Goal: Task Accomplishment & Management: Complete application form

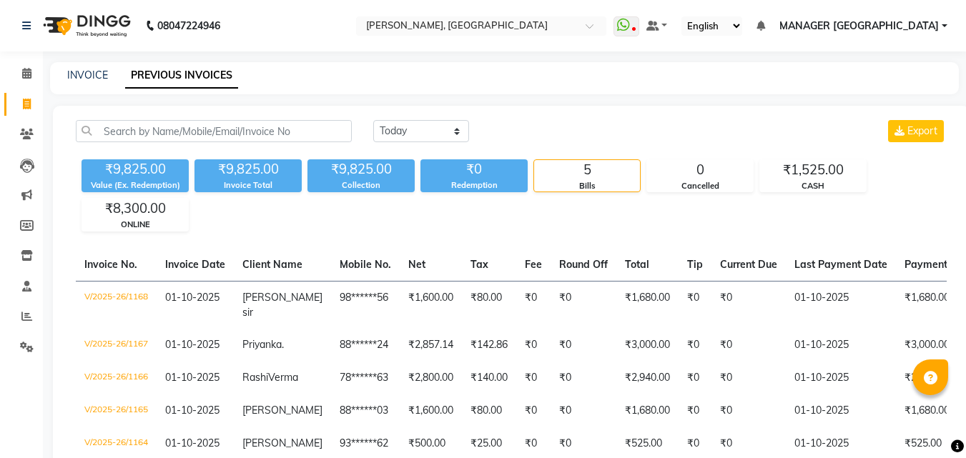
select select "[DATE]"
click at [93, 71] on link "INVOICE" at bounding box center [87, 75] width 41 height 13
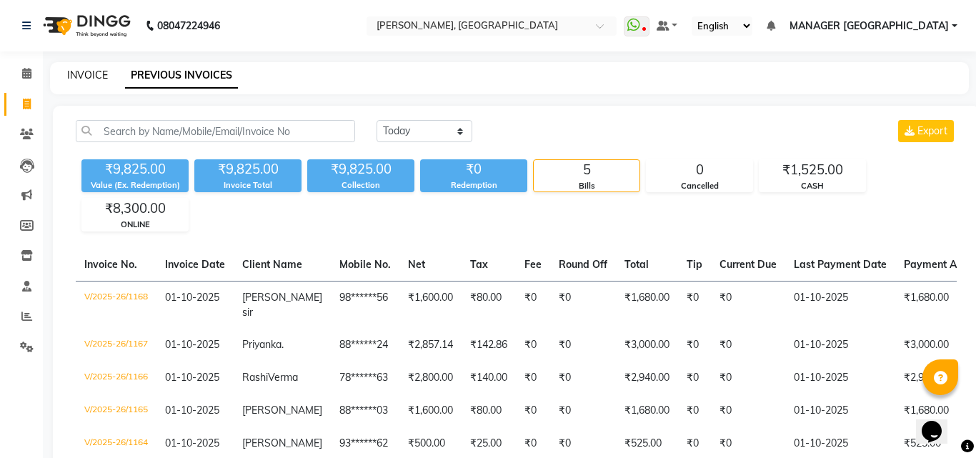
select select "3755"
select select "service"
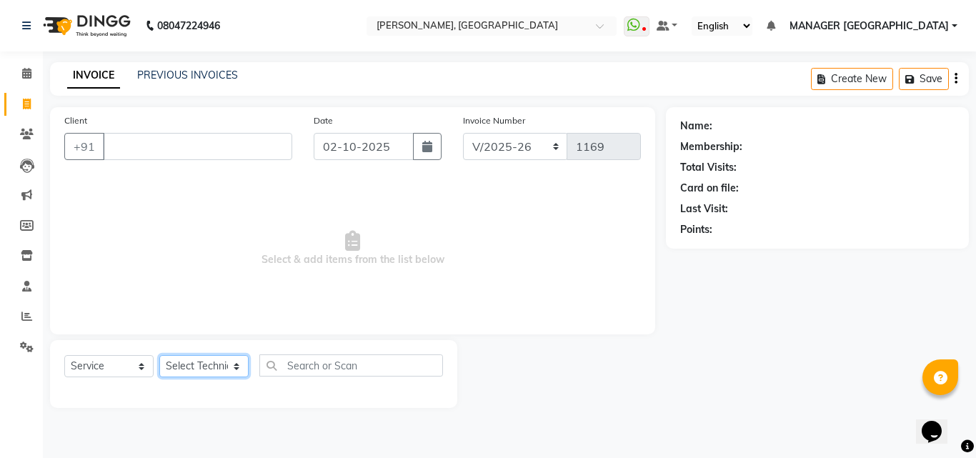
click at [204, 366] on select "Select Technician [PERSON_NAME] MANAGER GREEN [PERSON_NAME] Shruti [PERSON_NAME]" at bounding box center [203, 366] width 89 height 22
select select "60471"
click at [159, 355] on select "Select Technician [PERSON_NAME] MANAGER GREEN [PERSON_NAME] Shruti [PERSON_NAME]" at bounding box center [203, 366] width 89 height 22
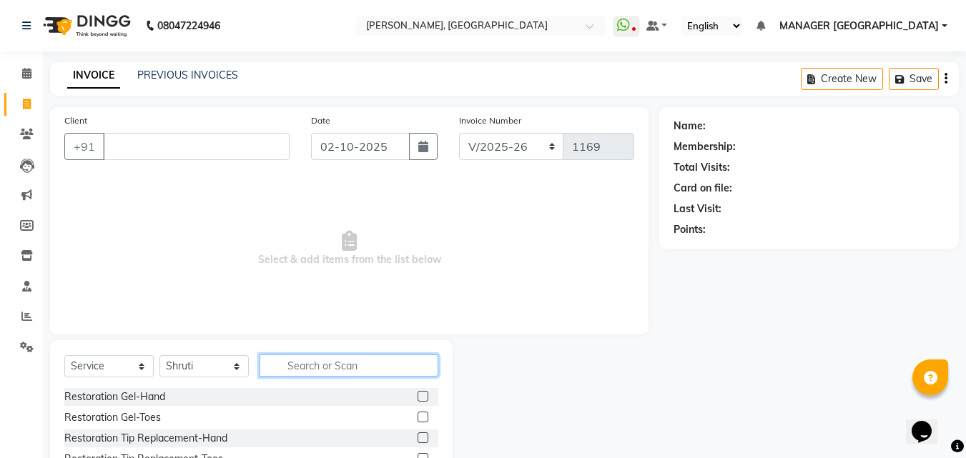
click at [307, 360] on input "text" at bounding box center [348, 366] width 179 height 22
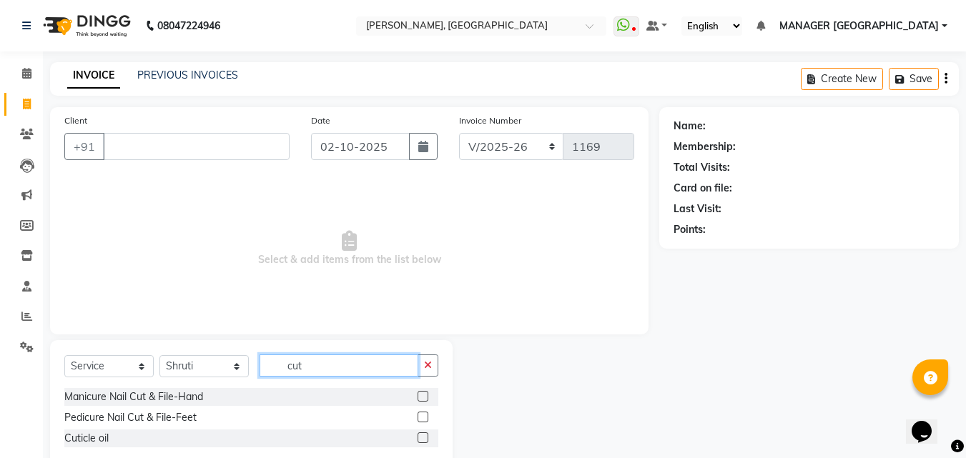
type input "cut"
click at [418, 395] on label at bounding box center [422, 396] width 11 height 11
click at [418, 395] on input "checkbox" at bounding box center [421, 396] width 9 height 9
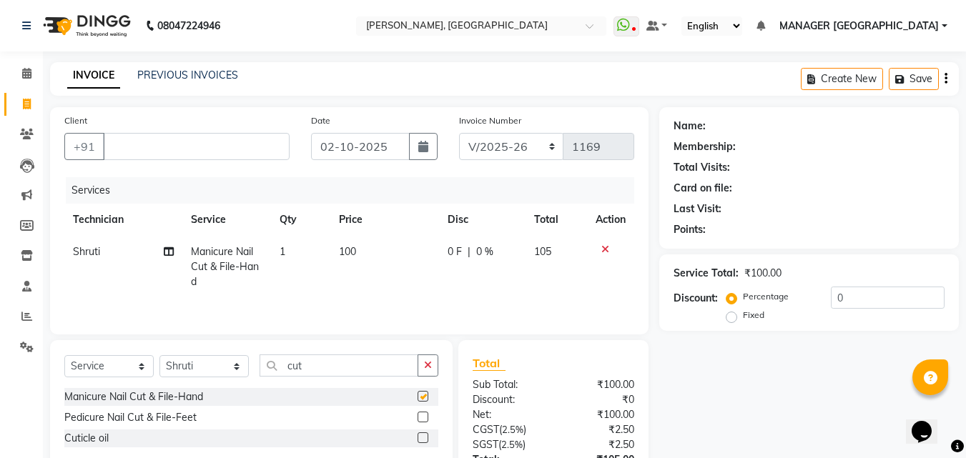
checkbox input "false"
click at [423, 415] on label at bounding box center [422, 417] width 11 height 11
click at [423, 415] on input "checkbox" at bounding box center [421, 417] width 9 height 9
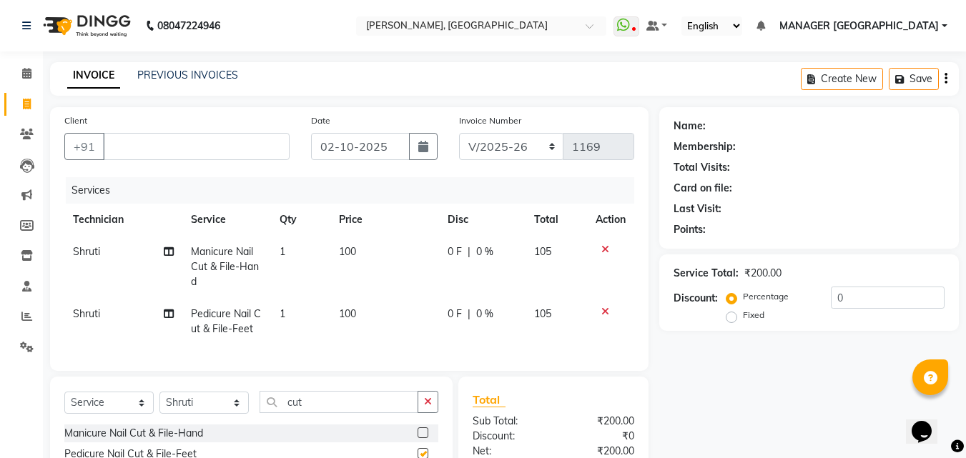
checkbox input "false"
click at [345, 249] on span "100" at bounding box center [347, 251] width 17 height 13
select select "60471"
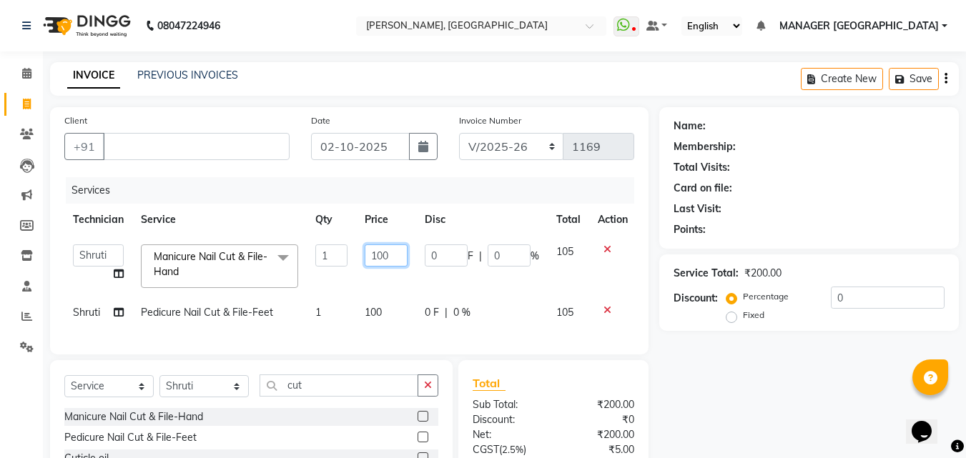
click at [388, 249] on input "100" at bounding box center [386, 255] width 43 height 22
type input "1"
type input "350"
click at [394, 304] on td "100" at bounding box center [386, 313] width 60 height 32
select select "60471"
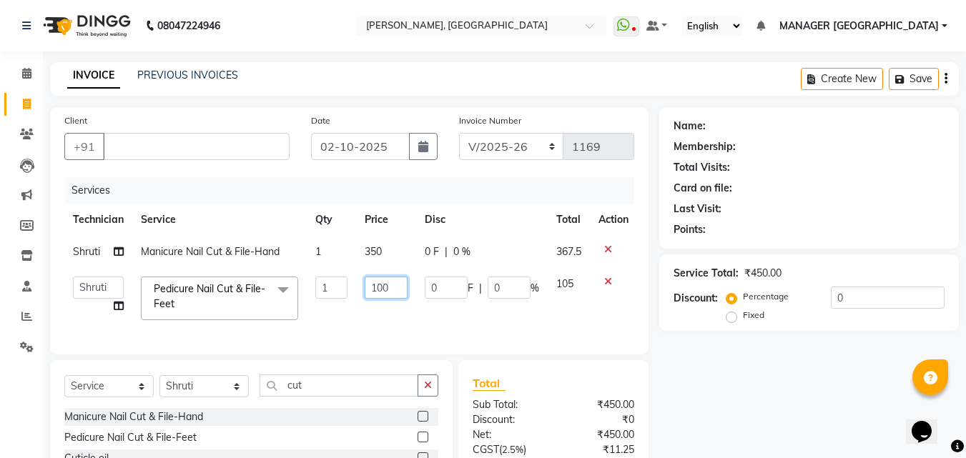
click at [397, 289] on input "100" at bounding box center [386, 288] width 43 height 22
type input "1"
type input "350"
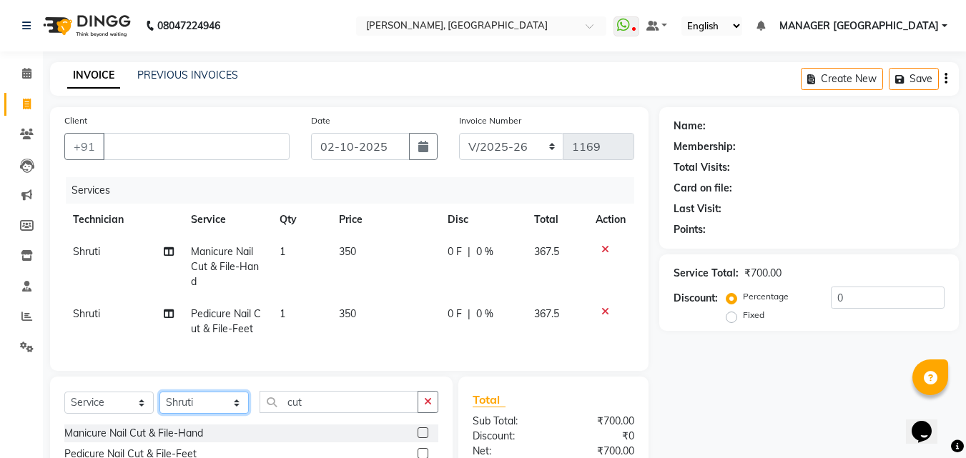
click at [217, 392] on div "Select Service Product Membership Package Voucher Prepaid Gift Card Select Tech…" at bounding box center [251, 442] width 402 height 130
select select "80823"
click at [159, 402] on select "Select Technician [PERSON_NAME] MANAGER GREEN [PERSON_NAME] Shruti [PERSON_NAME]" at bounding box center [203, 403] width 89 height 22
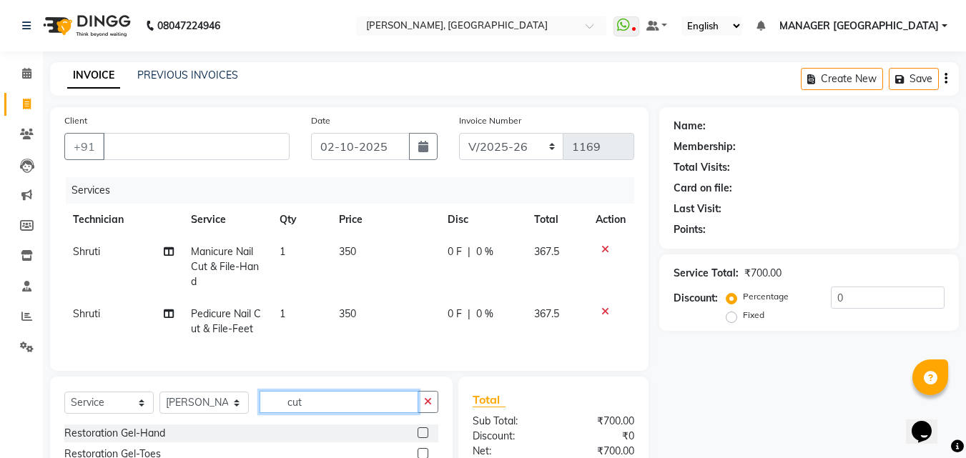
click at [307, 413] on input "cut" at bounding box center [338, 402] width 159 height 22
type input "c"
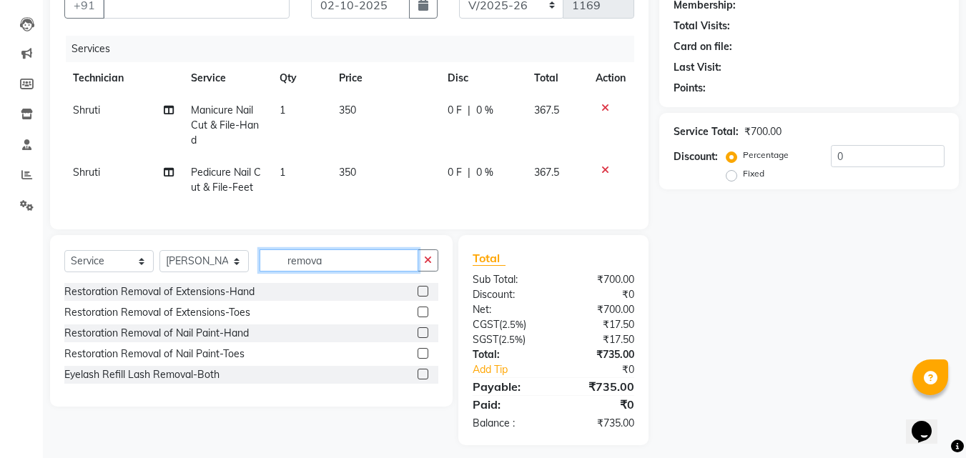
scroll to position [142, 0]
type input "remova"
click at [420, 337] on label at bounding box center [422, 332] width 11 height 11
click at [420, 337] on input "checkbox" at bounding box center [421, 332] width 9 height 9
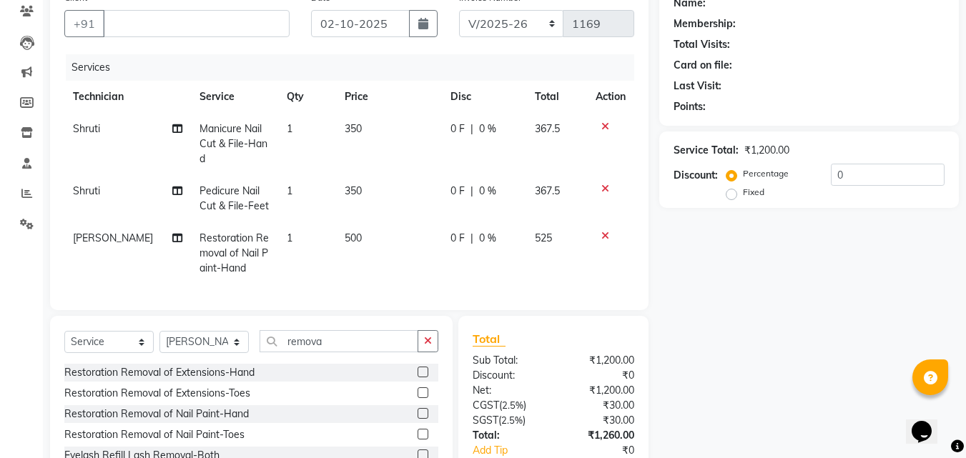
scroll to position [122, 0]
click at [603, 239] on icon at bounding box center [605, 237] width 8 height 10
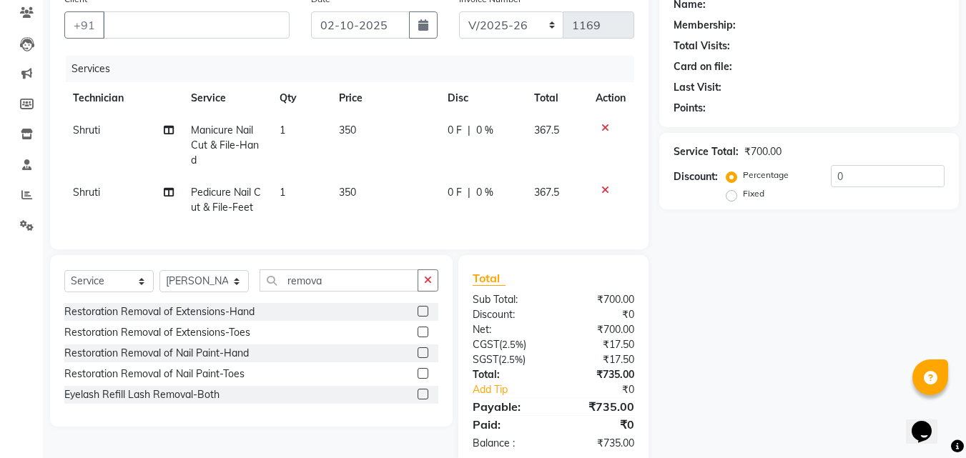
click at [425, 358] on label at bounding box center [422, 352] width 11 height 11
click at [425, 358] on input "checkbox" at bounding box center [421, 353] width 9 height 9
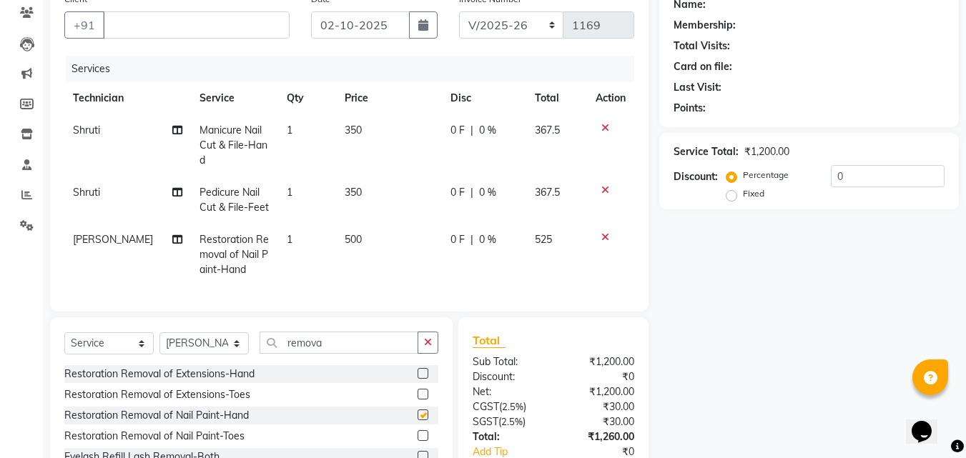
checkbox input "false"
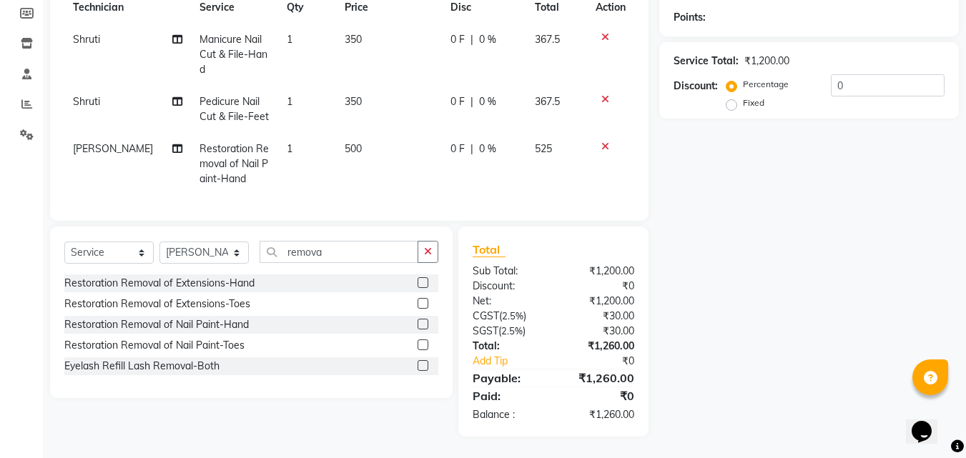
click at [747, 370] on div "Name: Membership: Total Visits: Card on file: Last Visit: Points: Service Total…" at bounding box center [814, 166] width 310 height 542
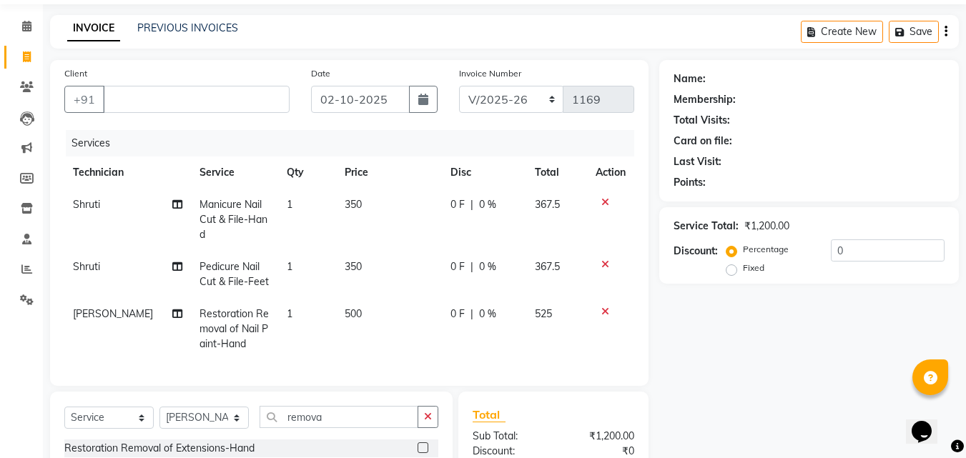
scroll to position [30, 0]
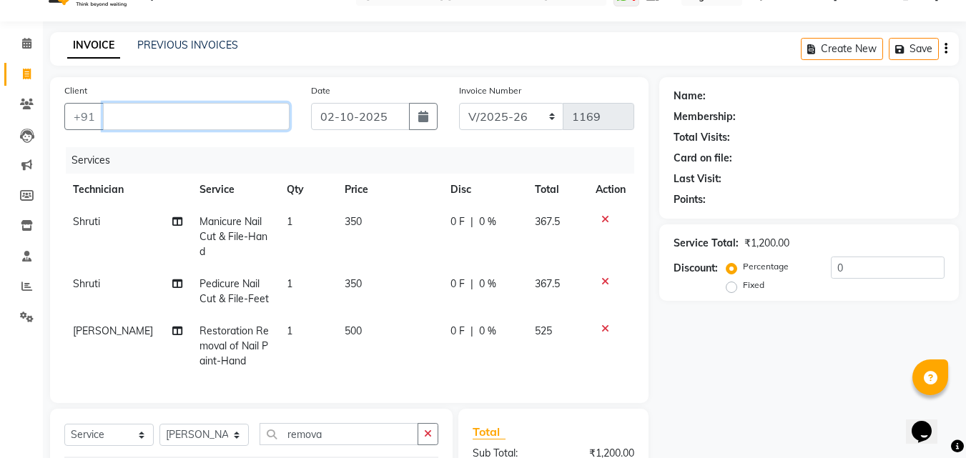
click at [194, 117] on input "Client" at bounding box center [196, 116] width 187 height 27
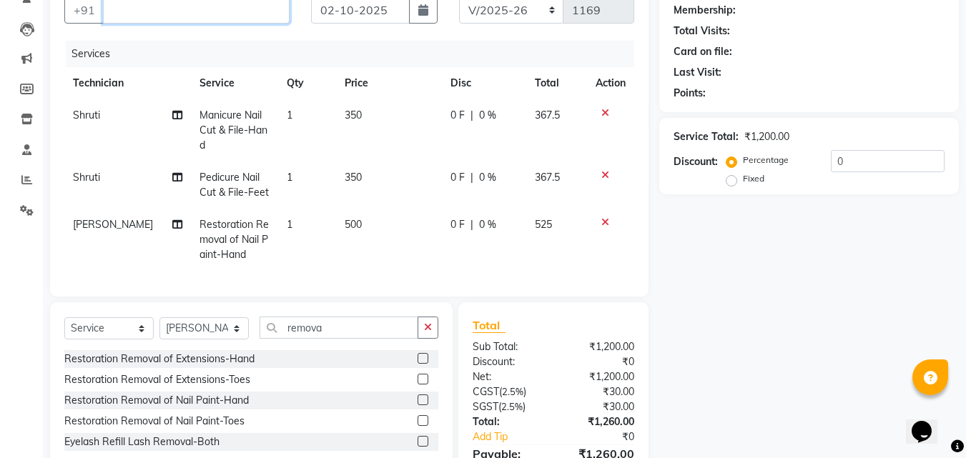
scroll to position [119, 0]
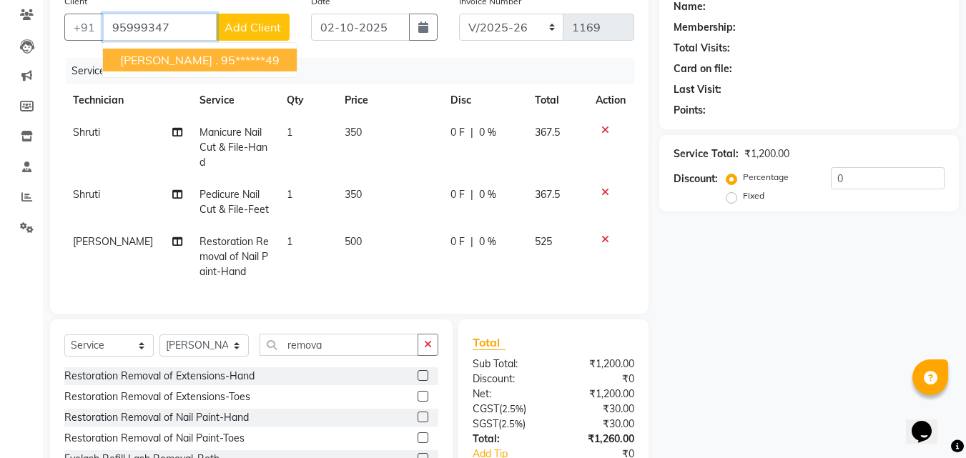
click at [197, 67] on button "[PERSON_NAME] . 95******49" at bounding box center [200, 60] width 194 height 23
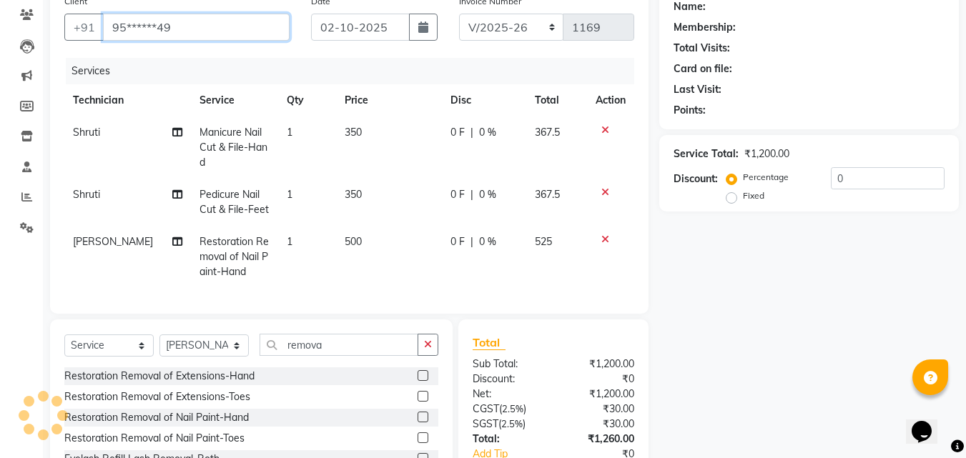
type input "95******49"
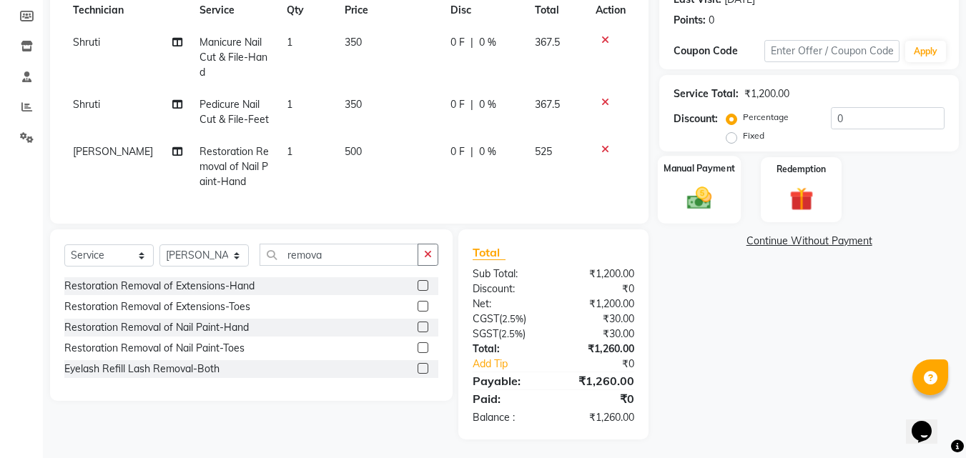
scroll to position [223, 0]
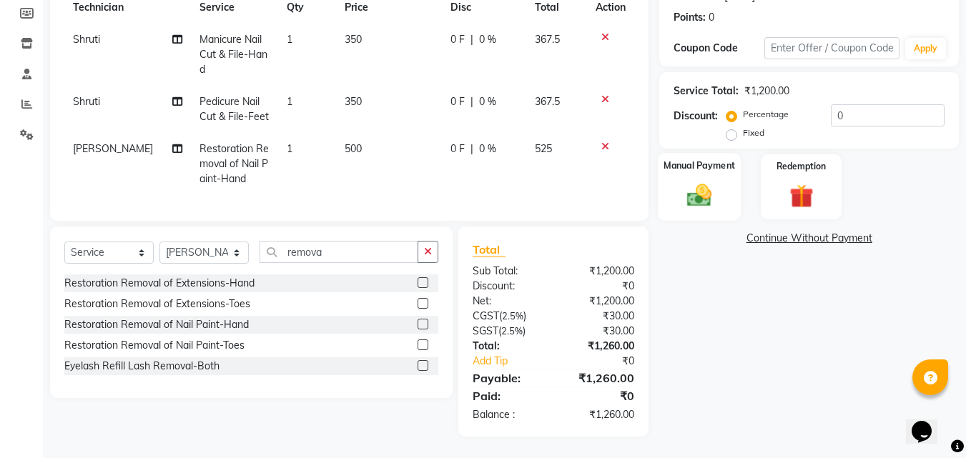
click at [698, 199] on img at bounding box center [699, 195] width 40 height 29
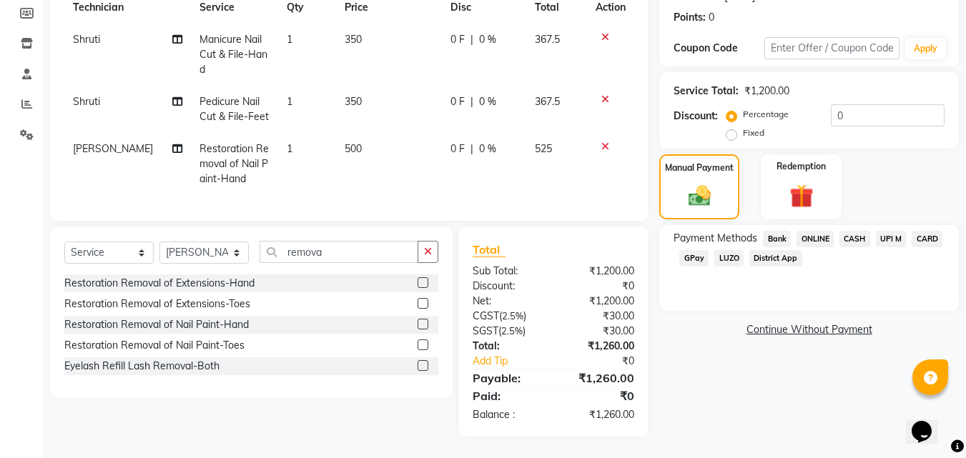
click at [820, 231] on span "ONLINE" at bounding box center [814, 239] width 37 height 16
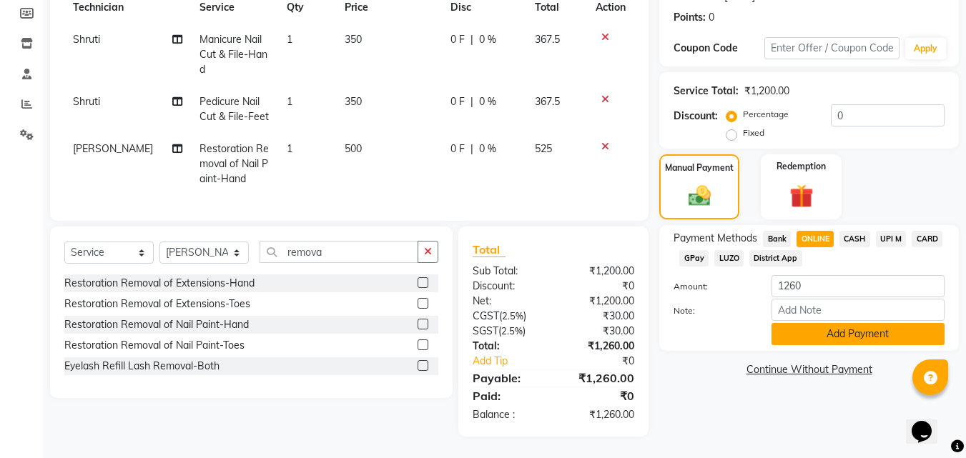
click at [795, 323] on button "Add Payment" at bounding box center [857, 334] width 173 height 22
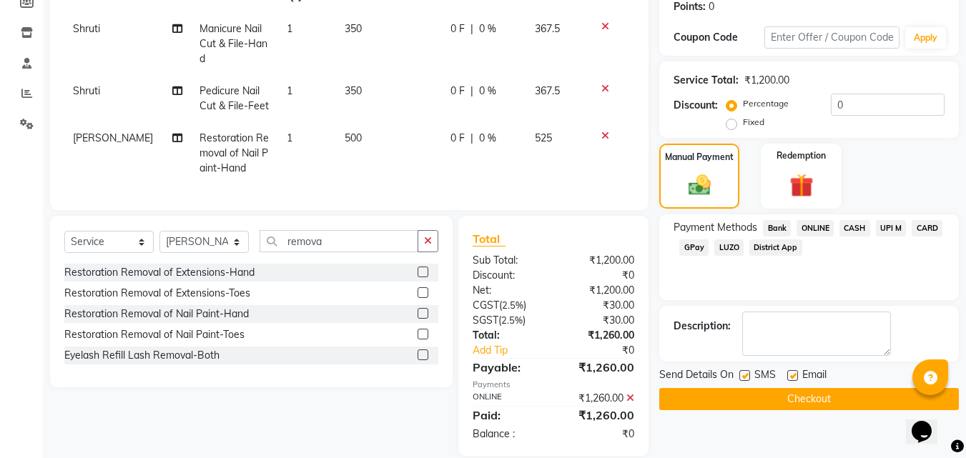
click at [761, 406] on button "Checkout" at bounding box center [808, 399] width 299 height 22
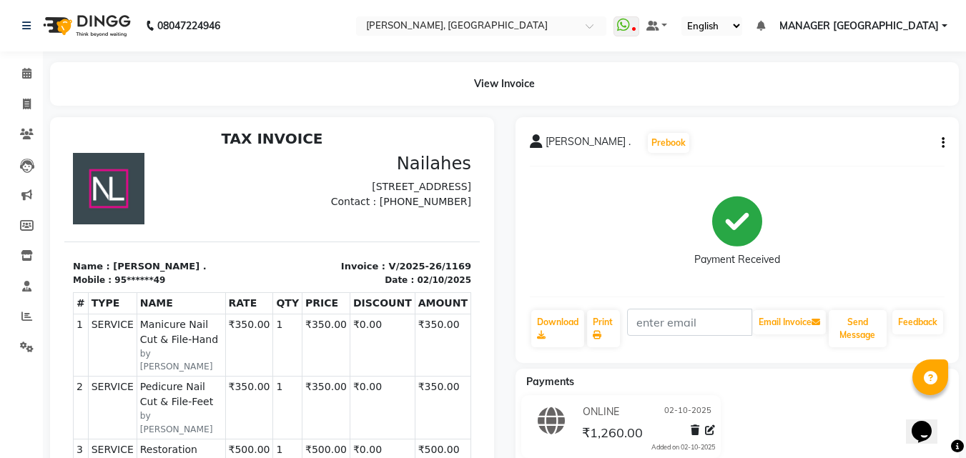
scroll to position [11, 0]
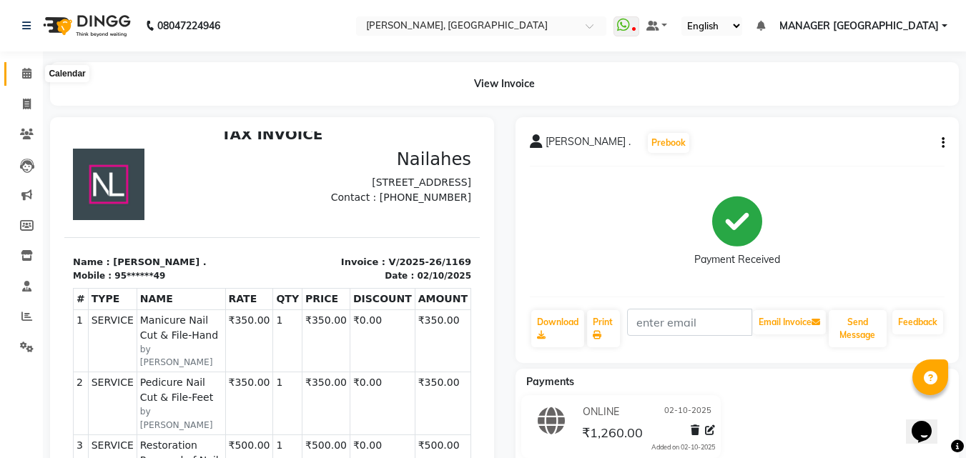
click at [24, 74] on icon at bounding box center [26, 73] width 9 height 11
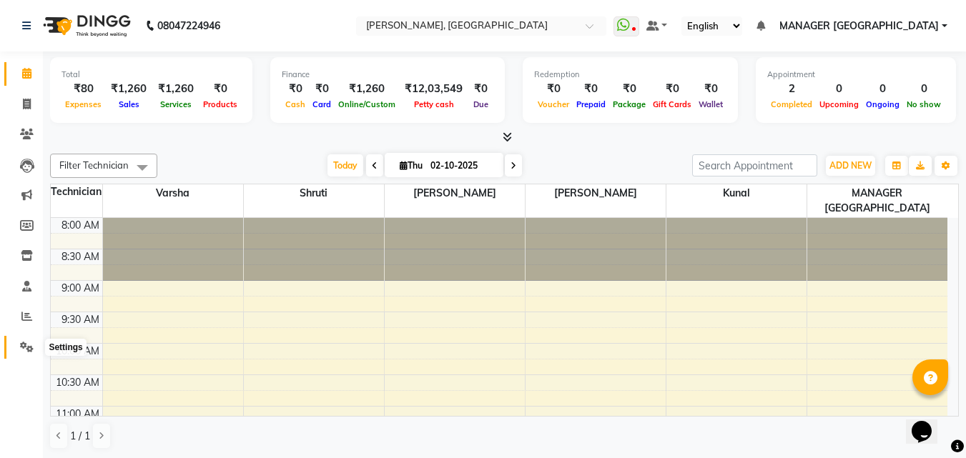
click at [28, 344] on icon at bounding box center [27, 347] width 14 height 11
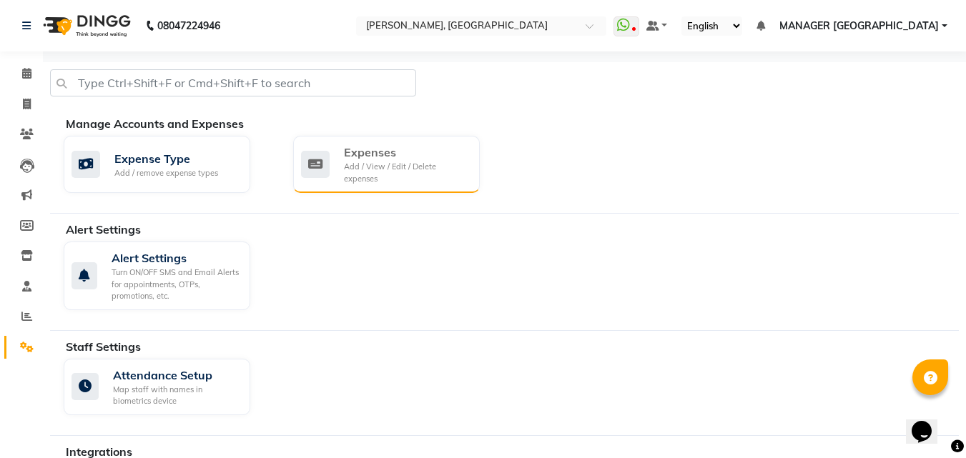
click at [360, 159] on div "Expenses" at bounding box center [406, 152] width 124 height 17
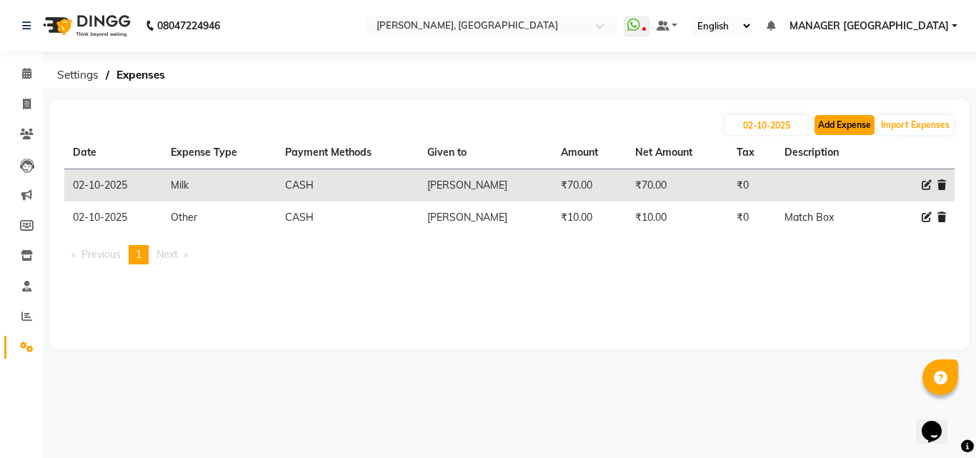
click at [848, 116] on button "Add Expense" at bounding box center [845, 125] width 60 height 20
select select "1"
select select "1927"
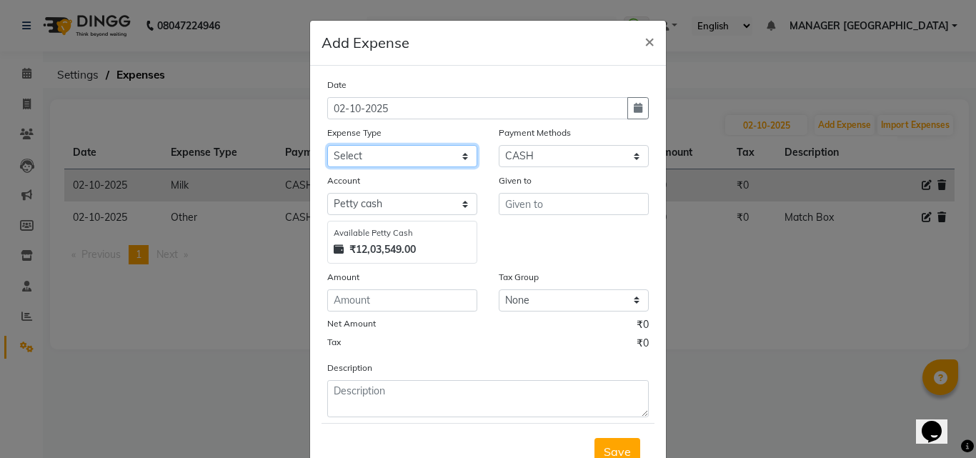
click at [404, 149] on select "Select acetone Advance Salary bank deposite Battery cell BBMP Beauty products B…" at bounding box center [402, 156] width 150 height 22
select select "20096"
click at [327, 145] on select "Select acetone Advance Salary bank deposite Battery cell BBMP Beauty products B…" at bounding box center [402, 156] width 150 height 22
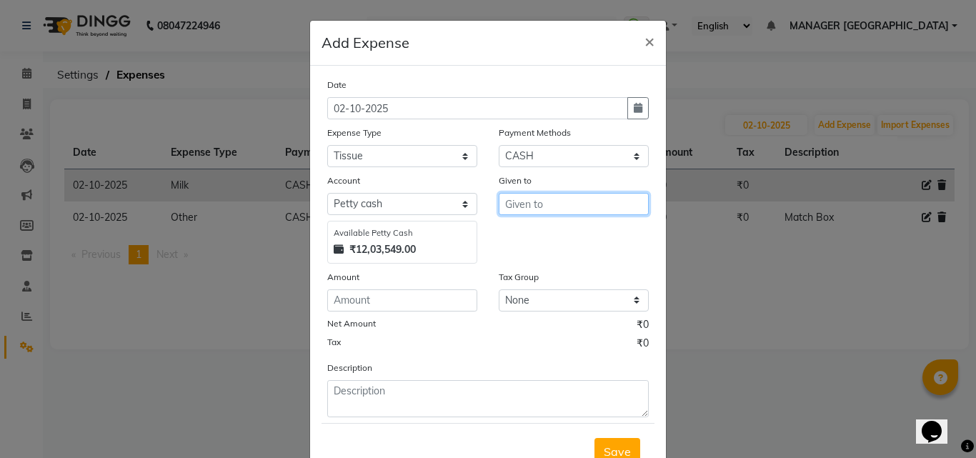
click at [521, 209] on input "text" at bounding box center [574, 204] width 150 height 22
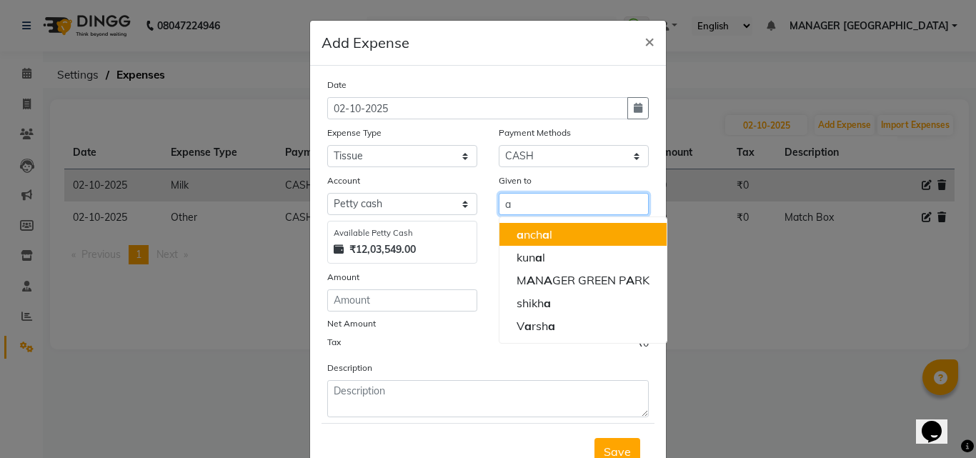
click at [524, 232] on ngb-highlight "a nch a l" at bounding box center [535, 234] width 36 height 14
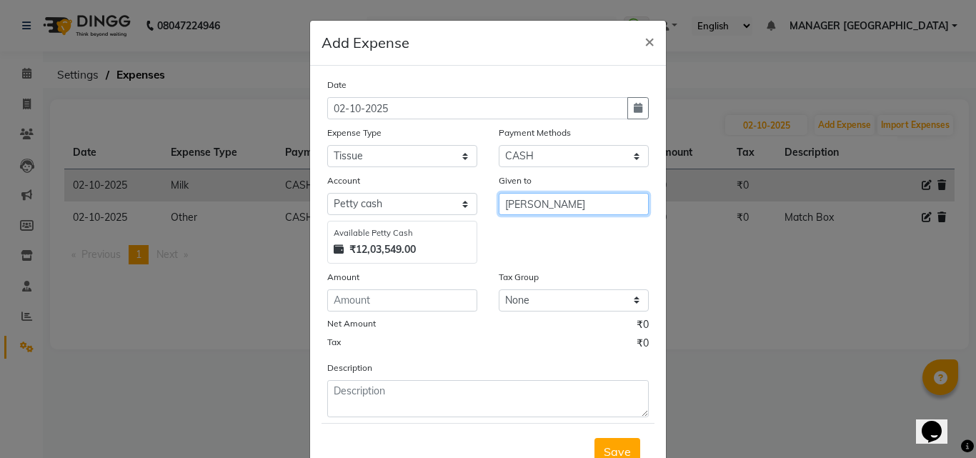
type input "[PERSON_NAME]"
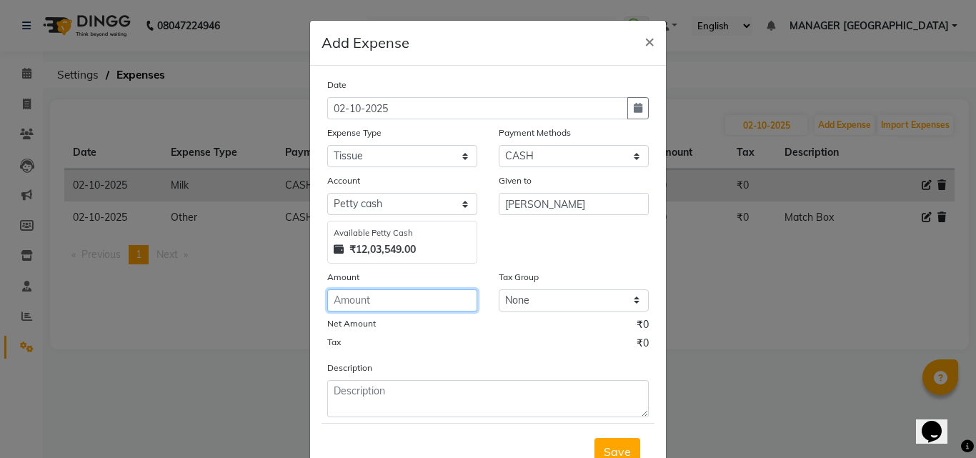
click at [387, 307] on input "number" at bounding box center [402, 300] width 150 height 22
type input "110"
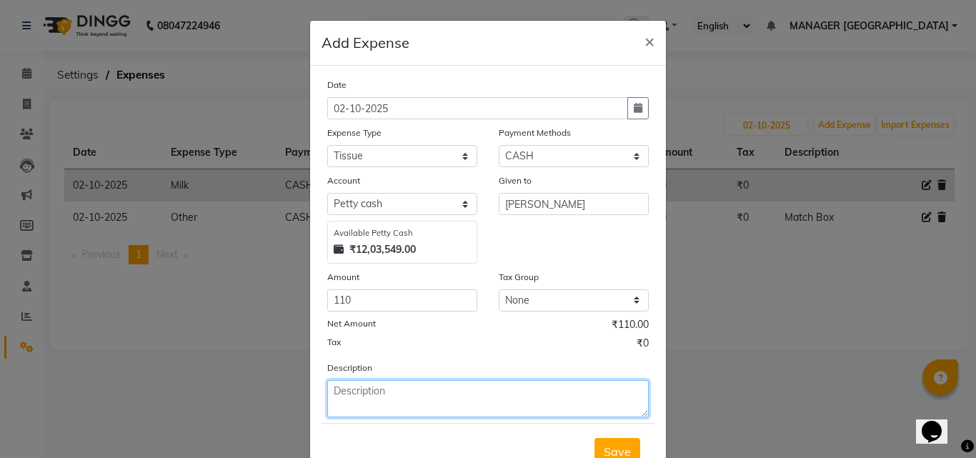
click at [367, 385] on textarea at bounding box center [488, 398] width 322 height 37
type textarea "two box"
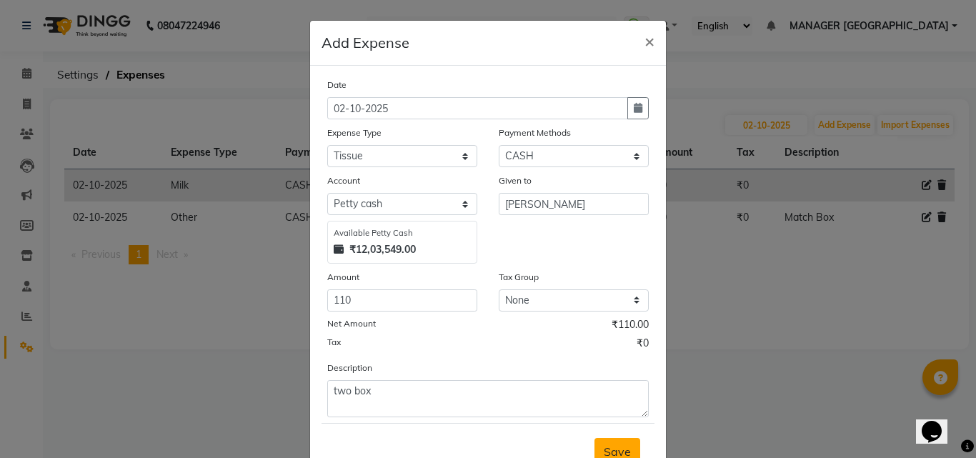
click at [613, 445] on span "Save" at bounding box center [617, 452] width 27 height 14
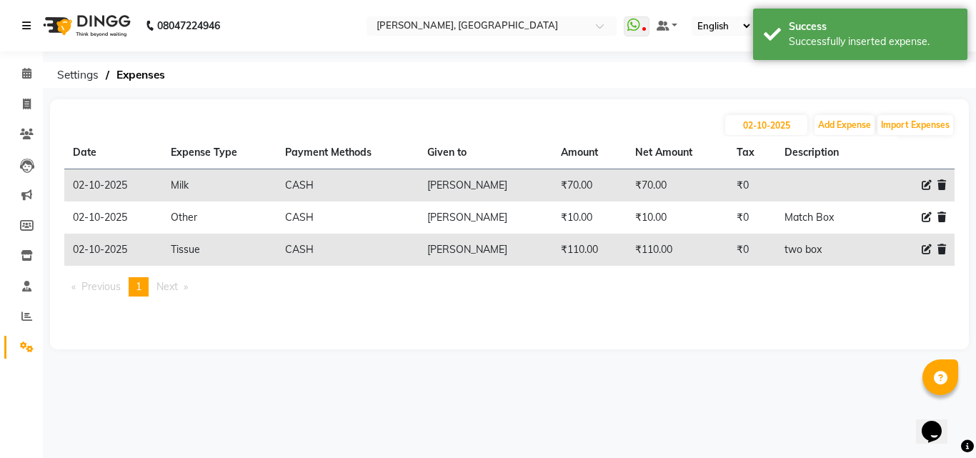
click at [27, 14] on link at bounding box center [29, 26] width 14 height 40
